Goal: Check status: Check status

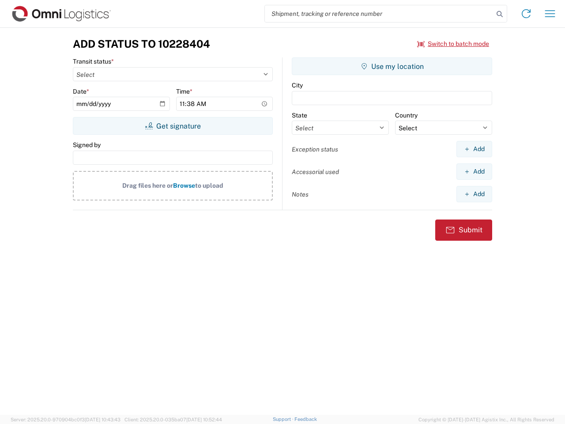
click at [379, 14] on input "search" at bounding box center [379, 13] width 229 height 17
click at [499, 14] on icon at bounding box center [499, 14] width 12 height 12
click at [526, 14] on icon at bounding box center [526, 14] width 14 height 14
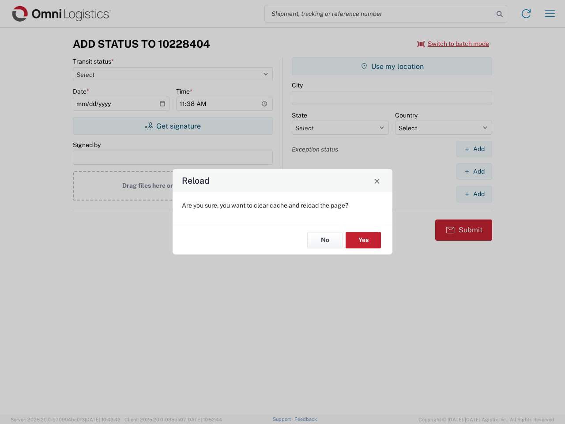
click at [550, 14] on div "Reload Are you sure, you want to clear cache and reload the page? No Yes" at bounding box center [282, 212] width 565 height 424
click at [453, 44] on div "Reload Are you sure, you want to clear cache and reload the page? No Yes" at bounding box center [282, 212] width 565 height 424
click at [173, 126] on div "Reload Are you sure, you want to clear cache and reload the page? No Yes" at bounding box center [282, 212] width 565 height 424
click at [392, 66] on div "Reload Are you sure, you want to clear cache and reload the page? No Yes" at bounding box center [282, 212] width 565 height 424
click at [474, 149] on div "Reload Are you sure, you want to clear cache and reload the page? No Yes" at bounding box center [282, 212] width 565 height 424
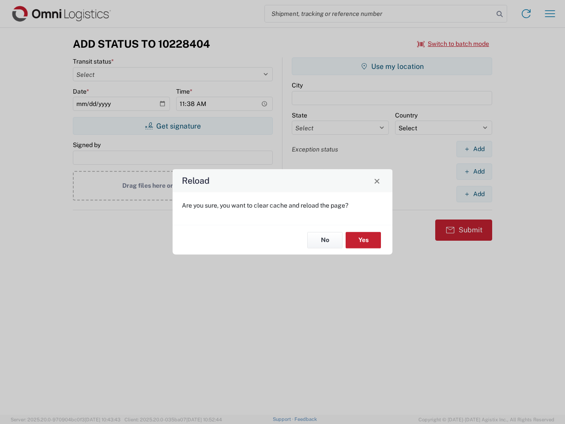
click at [474, 171] on div "Reload Are you sure, you want to clear cache and reload the page? No Yes" at bounding box center [282, 212] width 565 height 424
click at [474, 194] on div "Reload Are you sure, you want to clear cache and reload the page? No Yes" at bounding box center [282, 212] width 565 height 424
